Goal: Navigation & Orientation: Find specific page/section

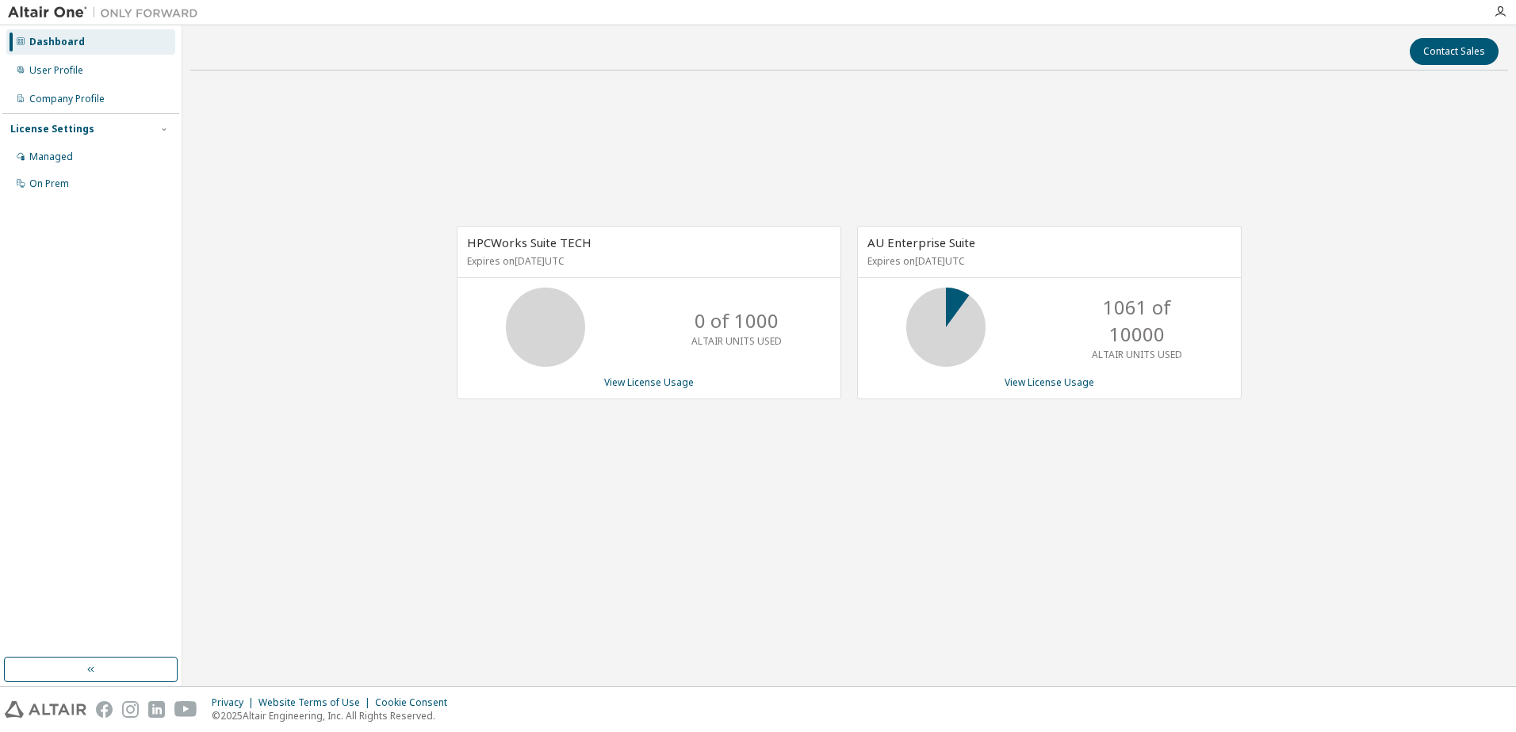
drag, startPoint x: 930, startPoint y: 449, endPoint x: 937, endPoint y: 444, distance: 8.6
click at [930, 449] on div "HPCWorks Suite TECH Expires on [DATE] UTC 0 of 1000 ALTAIR UNITS USED View Lice…" at bounding box center [848, 321] width 1317 height 476
click at [62, 74] on div "User Profile" at bounding box center [56, 70] width 54 height 13
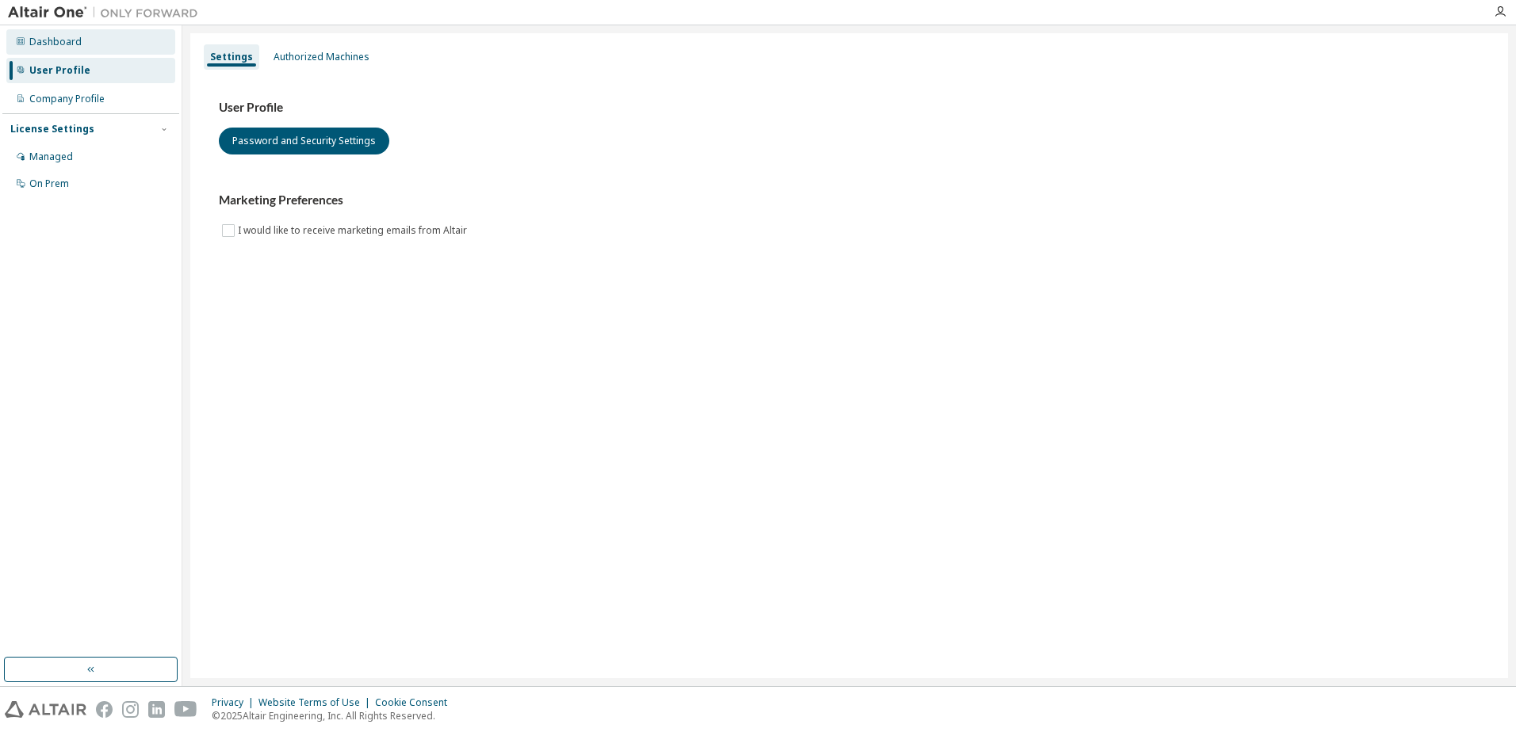
click at [63, 43] on div "Dashboard" at bounding box center [55, 42] width 52 height 13
